Goal: Task Accomplishment & Management: Complete application form

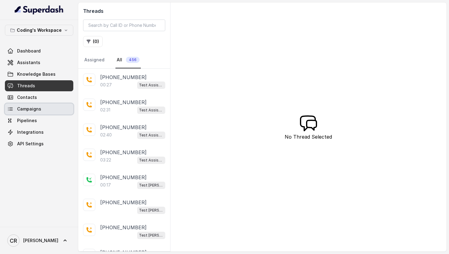
click at [31, 112] on span "Campaigns" at bounding box center [29, 109] width 24 height 6
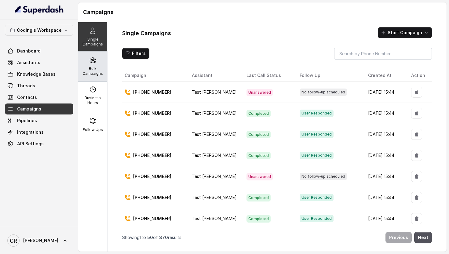
click at [94, 67] on p "Bulk Campaigns" at bounding box center [93, 71] width 24 height 10
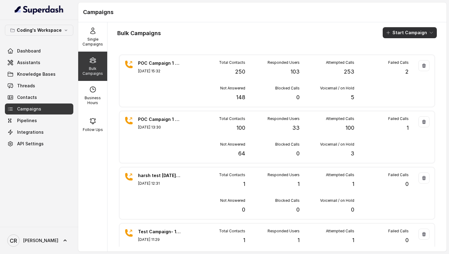
click at [406, 35] on button "Start Campaign" at bounding box center [410, 32] width 54 height 11
click at [398, 57] on p "Call" at bounding box center [398, 56] width 7 height 6
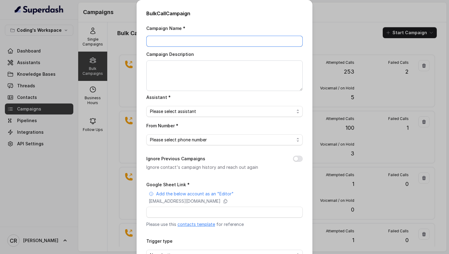
click at [186, 40] on input "Campaign Name *" at bounding box center [224, 41] width 156 height 11
click at [207, 41] on input "Campaign Name *" at bounding box center [224, 41] width 156 height 11
click at [328, 6] on div "Bulk Call Campaign Campaign Name * Campaign Description Assistant * Please sele…" at bounding box center [224, 127] width 449 height 254
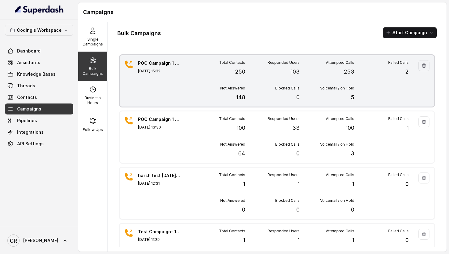
click at [145, 64] on p "POC Campaign 1 - 250 Leads" at bounding box center [159, 63] width 43 height 6
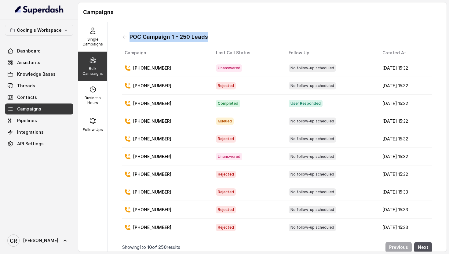
drag, startPoint x: 226, startPoint y: 39, endPoint x: 129, endPoint y: 36, distance: 96.9
click at [129, 36] on div "POC Campaign 1 - 250 Leads" at bounding box center [277, 37] width 310 height 10
copy h1 "POC Campaign 1 - 250 Leads"
click at [124, 38] on icon at bounding box center [124, 37] width 5 height 5
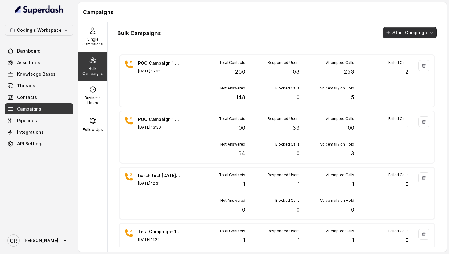
click at [399, 35] on button "Start Campaign" at bounding box center [410, 32] width 54 height 11
click at [397, 59] on p "Call" at bounding box center [398, 56] width 7 height 6
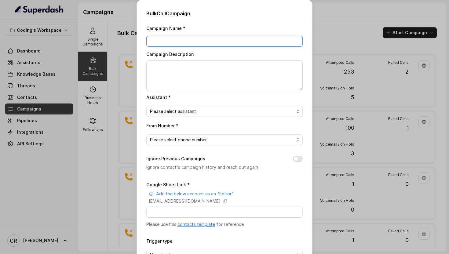
click at [168, 41] on input "Campaign Name *" at bounding box center [224, 41] width 156 height 11
paste input "POC Campaign 1 - 250 Leads"
click at [184, 42] on input "POC Campaign 1 - 250 Leads" at bounding box center [224, 41] width 156 height 11
click at [196, 40] on input "POC Campaign 3 - 250 Leads" at bounding box center [224, 41] width 156 height 11
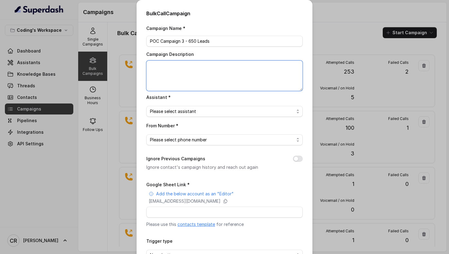
click at [192, 76] on textarea "Campaign Description" at bounding box center [224, 76] width 156 height 31
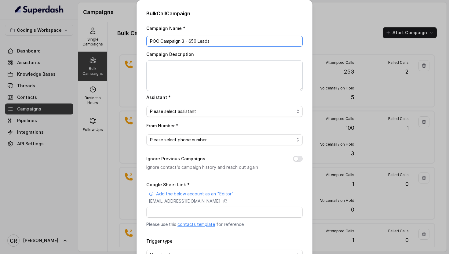
click at [223, 41] on input "POC Campaign 3 - 650 Leads" at bounding box center [224, 41] width 156 height 11
type input "POC Campaign 3 - 650 Leads - 1st Try"
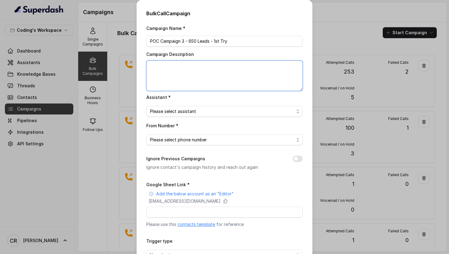
click at [203, 77] on textarea "Campaign Description" at bounding box center [224, 76] width 156 height 31
click at [189, 115] on span "Please select assistant" at bounding box center [222, 111] width 144 height 7
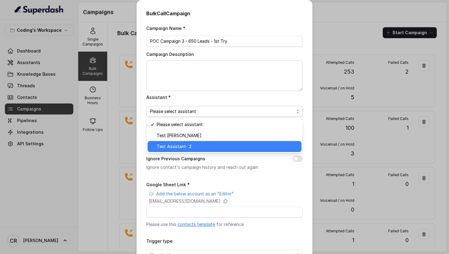
click at [185, 146] on span "Test Assistant- 2" at bounding box center [227, 146] width 141 height 7
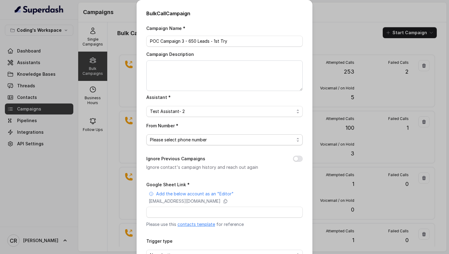
click at [197, 143] on span "Please select phone number" at bounding box center [224, 139] width 156 height 11
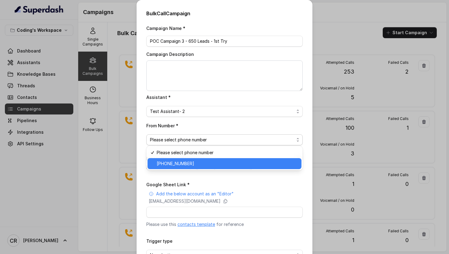
click at [166, 164] on span "+918035317259" at bounding box center [227, 163] width 141 height 7
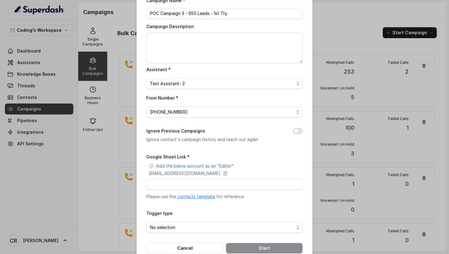
scroll to position [41, 0]
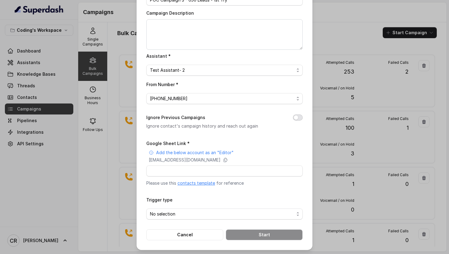
click at [299, 119] on button "Ignore Previous Campaigns" at bounding box center [298, 118] width 10 height 6
click at [226, 167] on input "Google Sheet Link *" at bounding box center [224, 171] width 156 height 11
type input "https://docs.google.com/spreadsheets/d/1A2wboZQVYg-uMtBP2cpGqMON2KG2ZknB_TETAkn…"
click at [270, 171] on input "https://docs.google.com/spreadsheets/d/1A2wboZQVYg-uMtBP2cpGqMON2KG2ZknB_TETAkn…" at bounding box center [224, 171] width 156 height 11
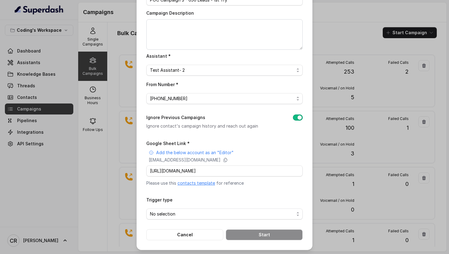
click at [259, 206] on div "Trigger type No selection" at bounding box center [224, 208] width 156 height 24
click at [219, 218] on span "No selection" at bounding box center [224, 214] width 156 height 11
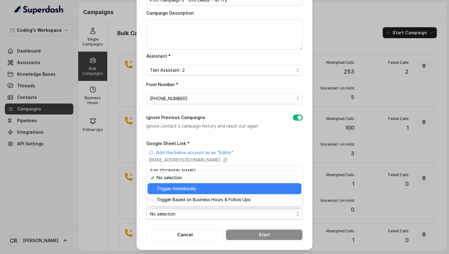
click at [192, 186] on span "Trigger Immediately" at bounding box center [227, 188] width 141 height 7
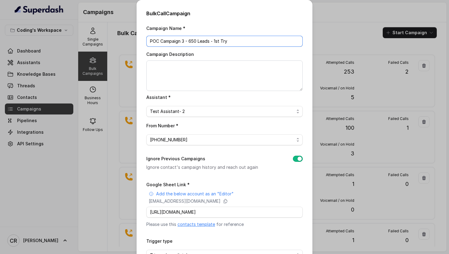
click at [196, 41] on input "POC Campaign 3 - 650 Leads - 1st Try" at bounding box center [224, 41] width 156 height 11
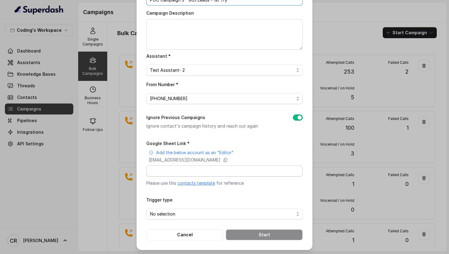
type input "POC Campaign 3 - 965 Leads - 1st Try"
click at [202, 167] on input "Google Sheet Link *" at bounding box center [224, 171] width 156 height 11
type input "https://docs.google.com/spreadsheets/d/1A2wboZQVYg-uMtBP2cpGqMON2KG2ZknB_TETAkn…"
click at [197, 212] on span "No selection" at bounding box center [222, 214] width 144 height 7
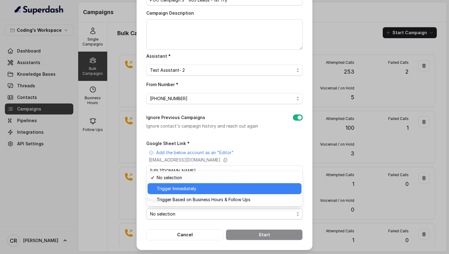
click at [195, 186] on span "Trigger Immediately" at bounding box center [227, 188] width 141 height 7
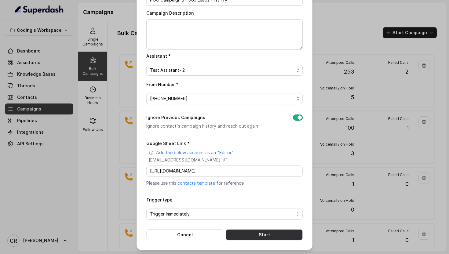
click at [245, 233] on button "Start" at bounding box center [264, 235] width 77 height 11
